Goal: Information Seeking & Learning: Learn about a topic

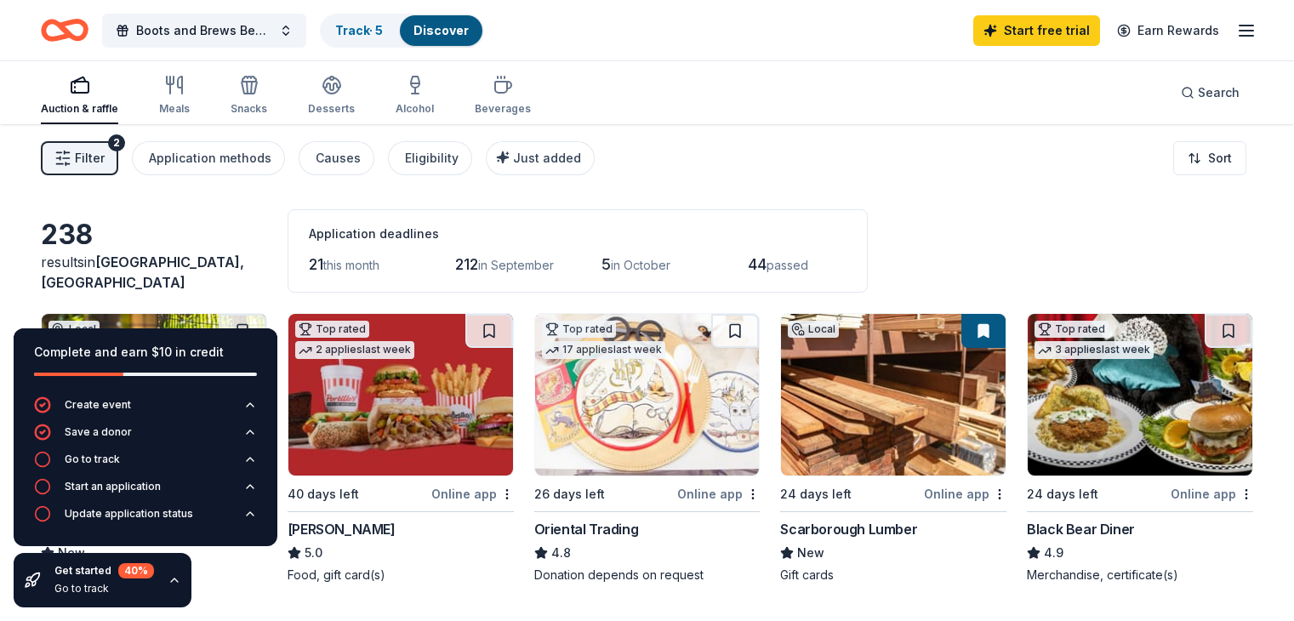
scroll to position [163, 0]
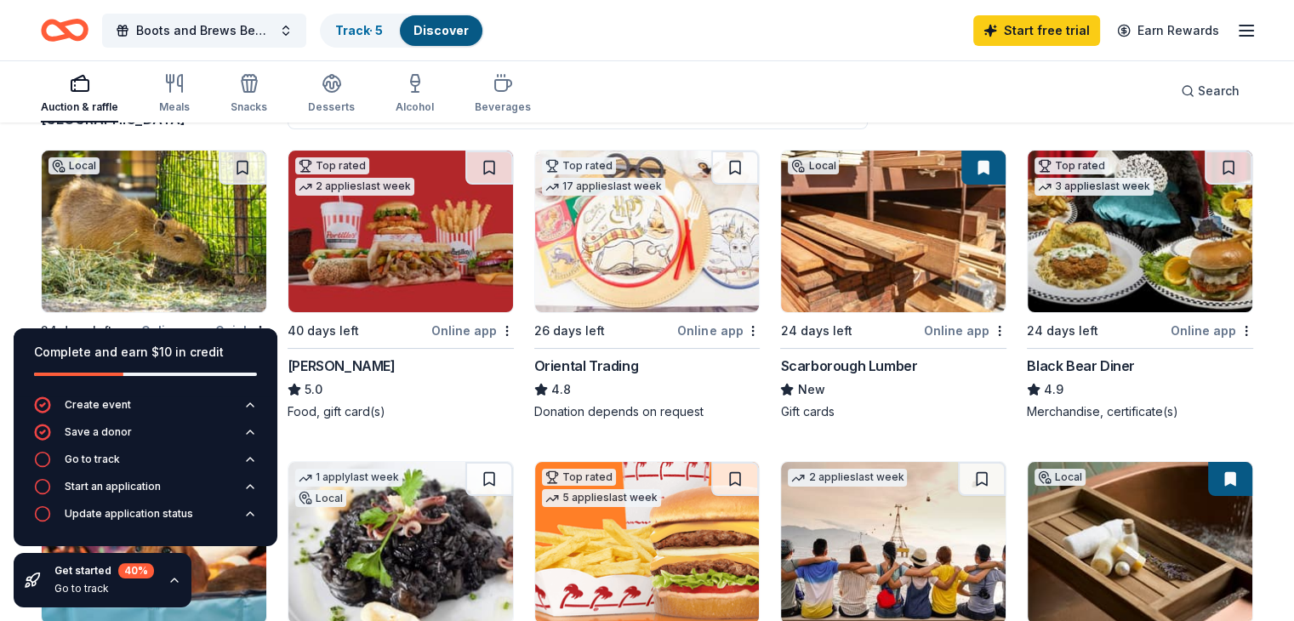
click at [345, 267] on img at bounding box center [400, 232] width 225 height 162
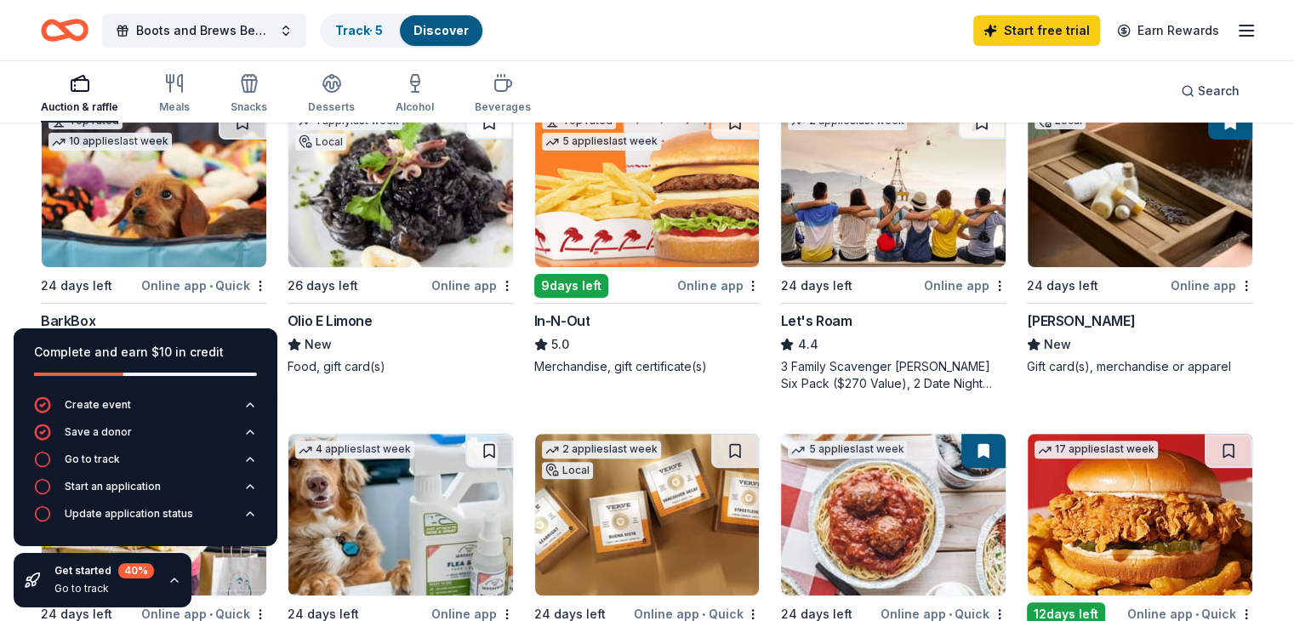
scroll to position [519, 0]
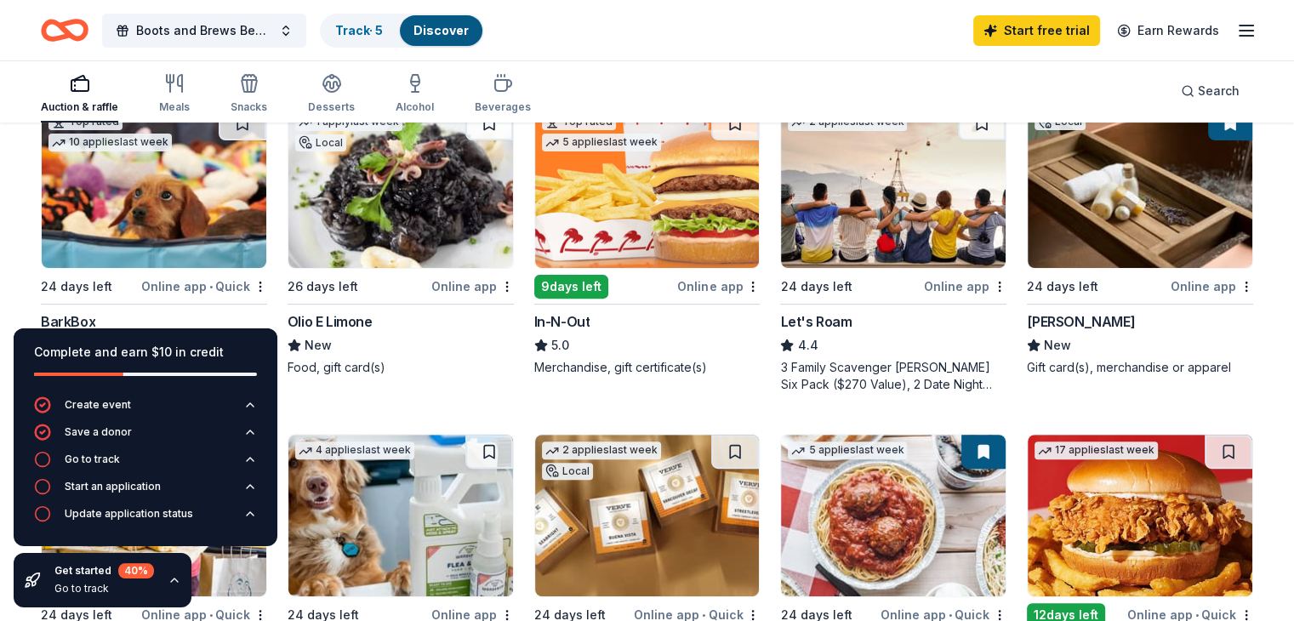
click at [413, 211] on img at bounding box center [400, 187] width 225 height 162
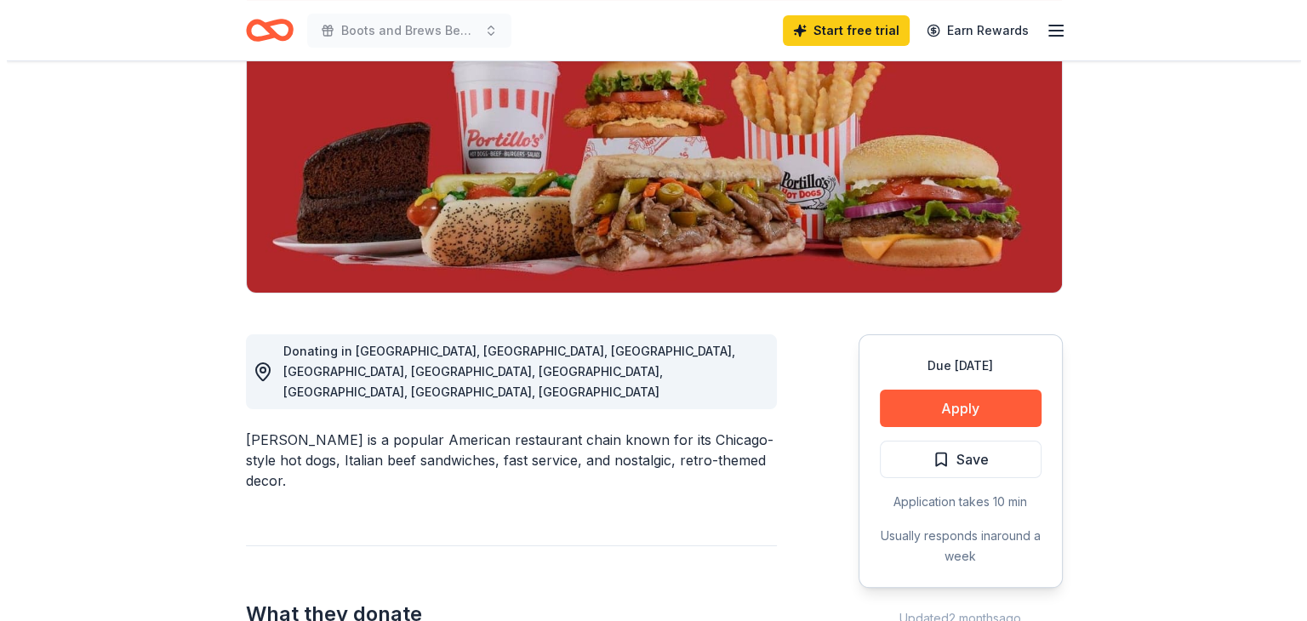
scroll to position [265, 0]
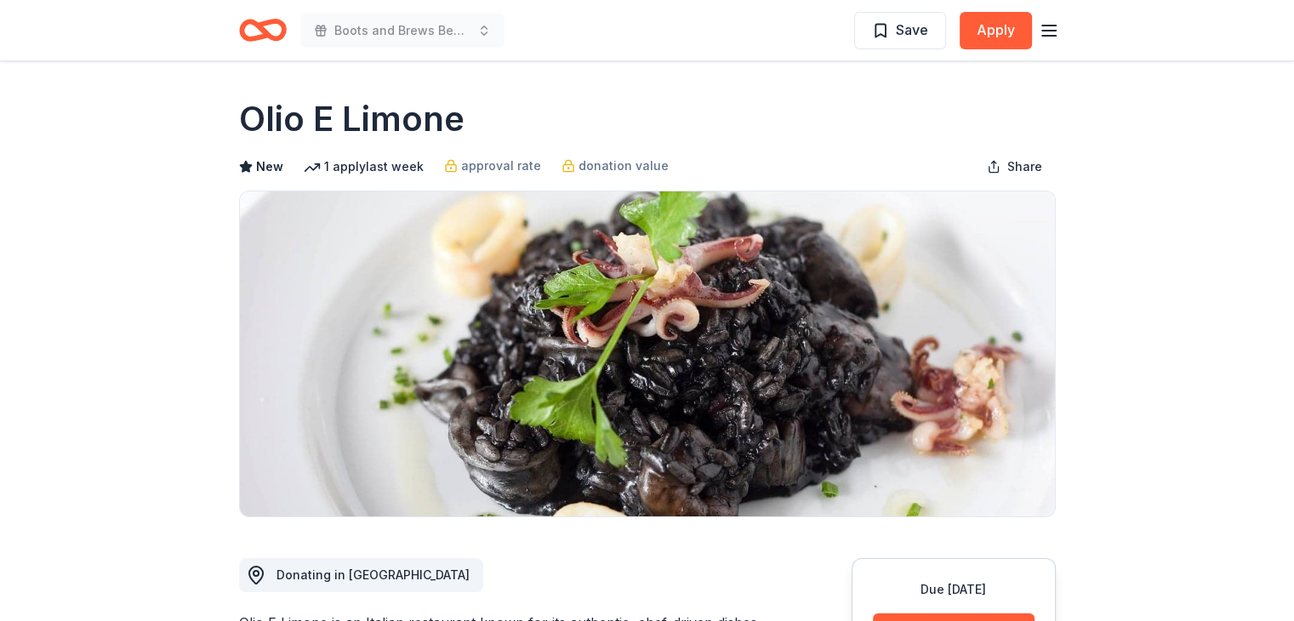
drag, startPoint x: 496, startPoint y: 128, endPoint x: 241, endPoint y: 137, distance: 255.4
click at [241, 137] on div "Olio E Limone" at bounding box center [647, 119] width 817 height 48
drag, startPoint x: 251, startPoint y: 114, endPoint x: 660, endPoint y: 142, distance: 410.2
click at [660, 142] on div "Olio E Limone New 1 apply last week approval rate donation value Share" at bounding box center [647, 306] width 817 height 422
